Goal: Check status: Check status

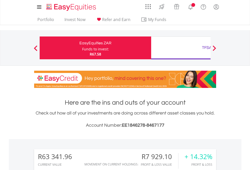
scroll to position [49, 80]
click at [82, 48] on div "Funds to invest:" at bounding box center [95, 49] width 27 height 5
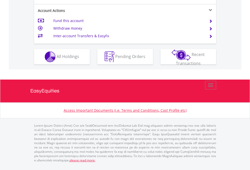
scroll to position [496, 0]
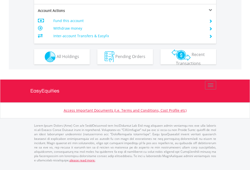
scroll to position [486, 0]
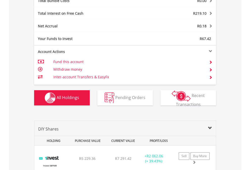
scroll to position [594, 0]
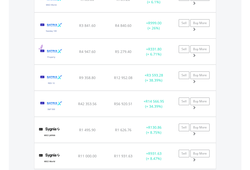
scroll to position [49, 80]
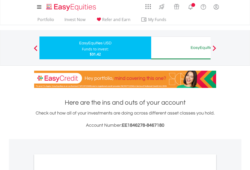
scroll to position [304, 0]
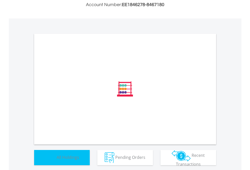
click at [57, 160] on span "All Holdings" at bounding box center [68, 157] width 23 height 6
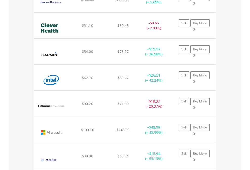
scroll to position [49, 80]
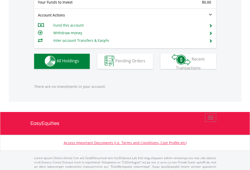
scroll to position [501, 0]
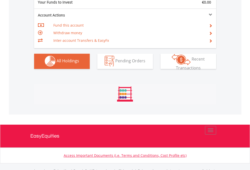
scroll to position [501, 0]
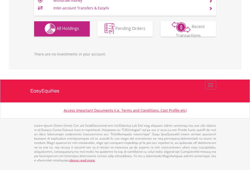
scroll to position [49, 80]
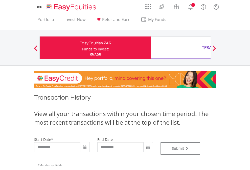
type input "**********"
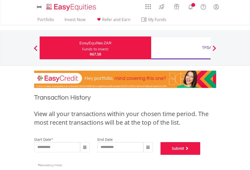
click at [201, 155] on button "Submit" at bounding box center [181, 148] width 40 height 13
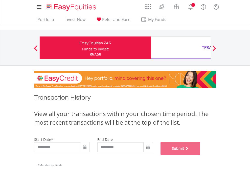
scroll to position [205, 0]
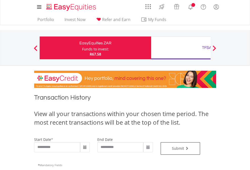
click at [181, 48] on div "TFSA" at bounding box center [207, 47] width 106 height 7
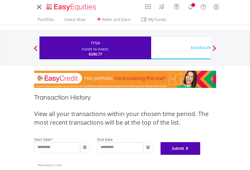
click at [201, 155] on button "Submit" at bounding box center [181, 148] width 40 height 13
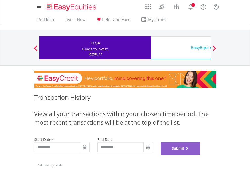
scroll to position [205, 0]
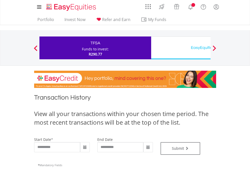
click at [181, 48] on div "EasyEquities USD" at bounding box center [207, 47] width 106 height 7
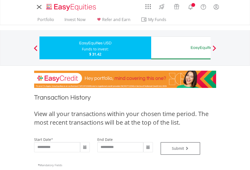
type input "**********"
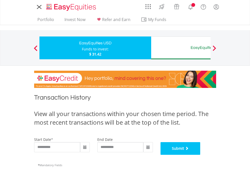
click at [201, 155] on button "Submit" at bounding box center [181, 148] width 40 height 13
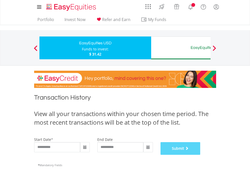
scroll to position [205, 0]
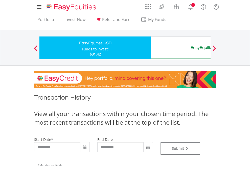
click at [181, 48] on div "EasyEquities AUD" at bounding box center [207, 47] width 106 height 7
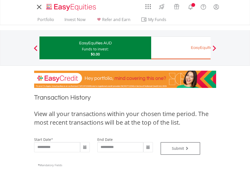
type input "**********"
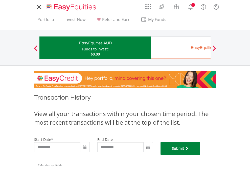
click at [201, 155] on button "Submit" at bounding box center [181, 148] width 40 height 13
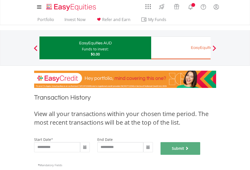
scroll to position [205, 0]
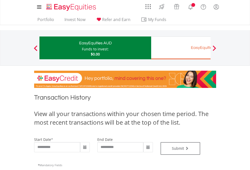
click at [181, 48] on div "EasyEquities EUR" at bounding box center [207, 47] width 106 height 7
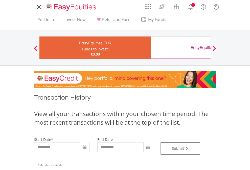
type input "**********"
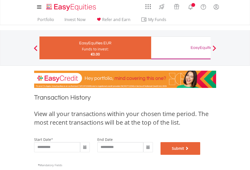
click at [201, 155] on button "Submit" at bounding box center [181, 148] width 40 height 13
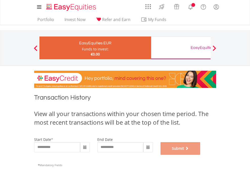
scroll to position [205, 0]
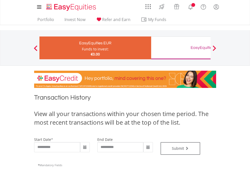
click at [181, 48] on div "EasyEquities GBP" at bounding box center [207, 47] width 106 height 7
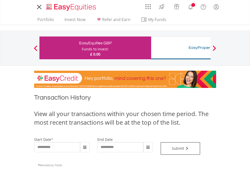
type input "**********"
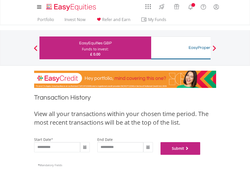
click at [201, 155] on button "Submit" at bounding box center [181, 148] width 40 height 13
